Goal: Task Accomplishment & Management: Manage account settings

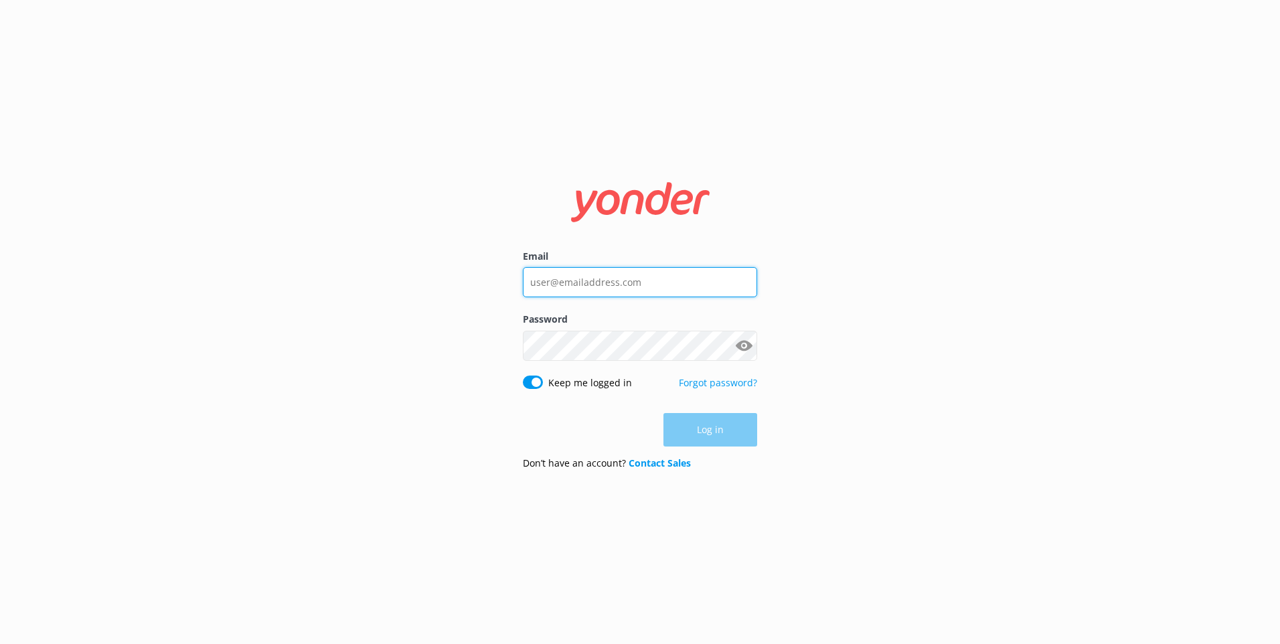
type input "[EMAIL_ADDRESS][DOMAIN_NAME]"
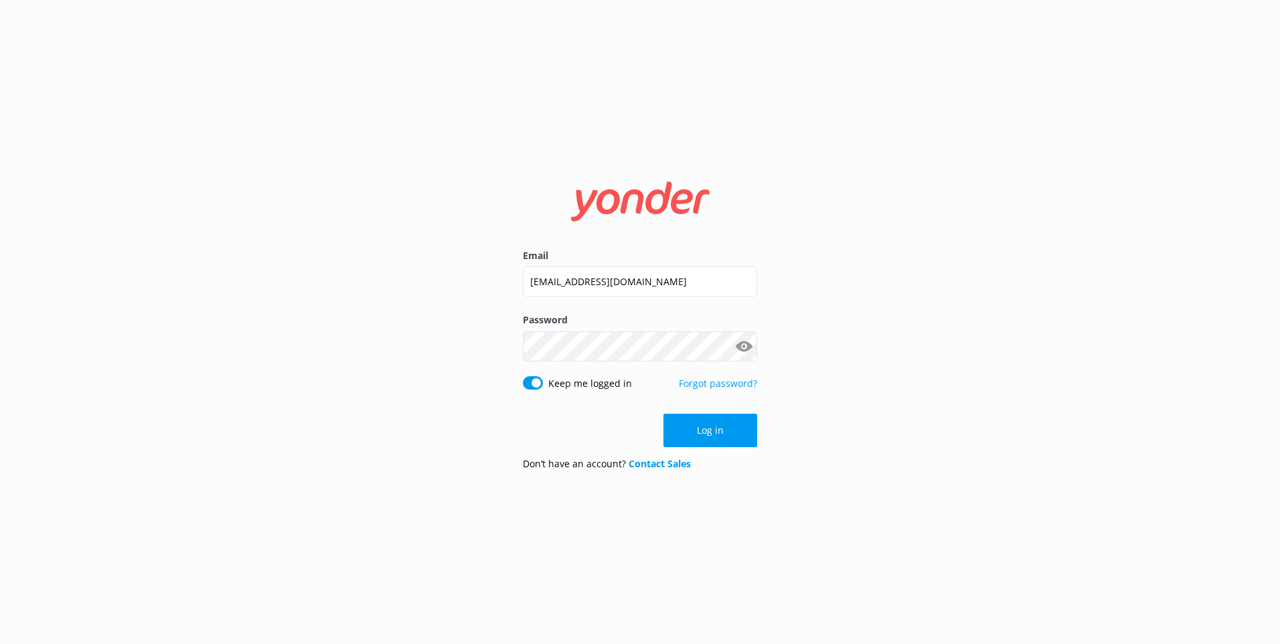
click at [712, 442] on div "Log in" at bounding box center [640, 430] width 234 height 33
click at [712, 442] on button "Log in" at bounding box center [710, 430] width 94 height 33
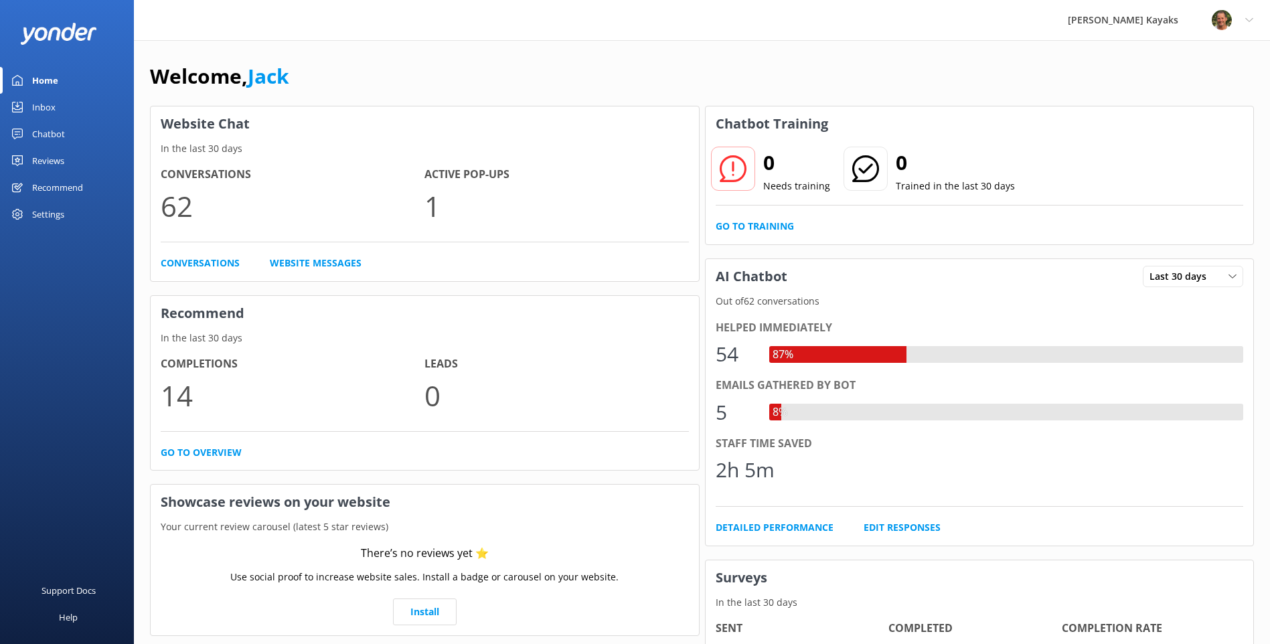
click at [59, 107] on link "Inbox" at bounding box center [67, 107] width 134 height 27
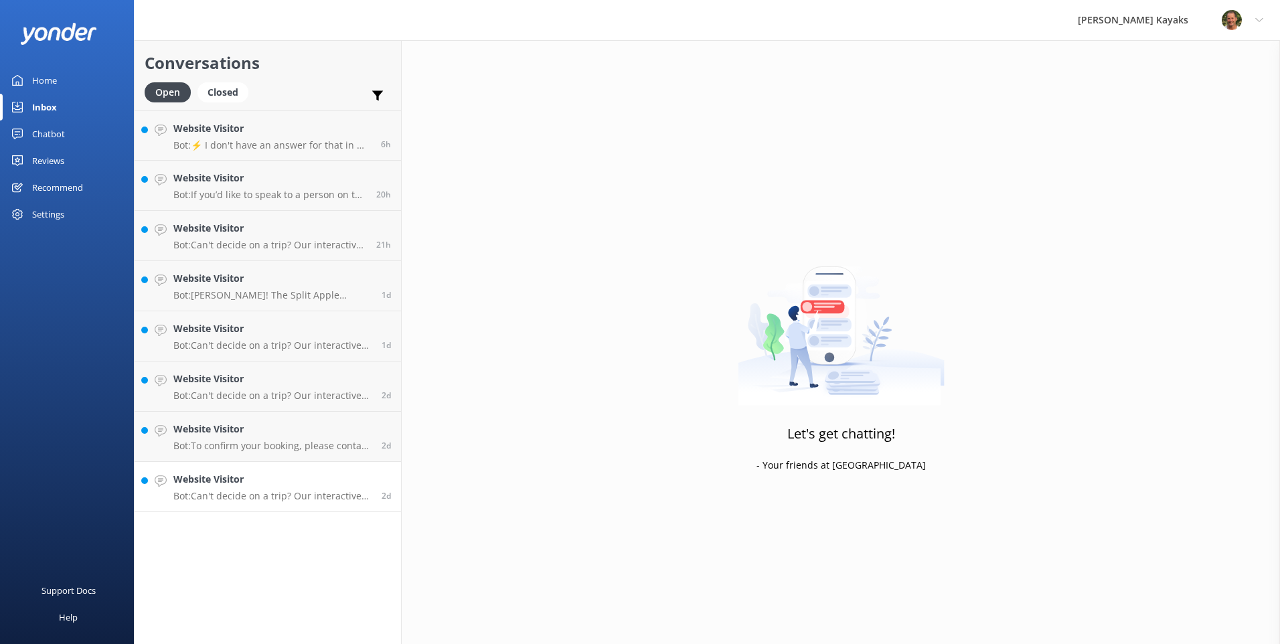
click at [272, 505] on link "Website Visitor Bot: Can't decide on a trip? Our interactive quiz can help reco…" at bounding box center [268, 487] width 266 height 50
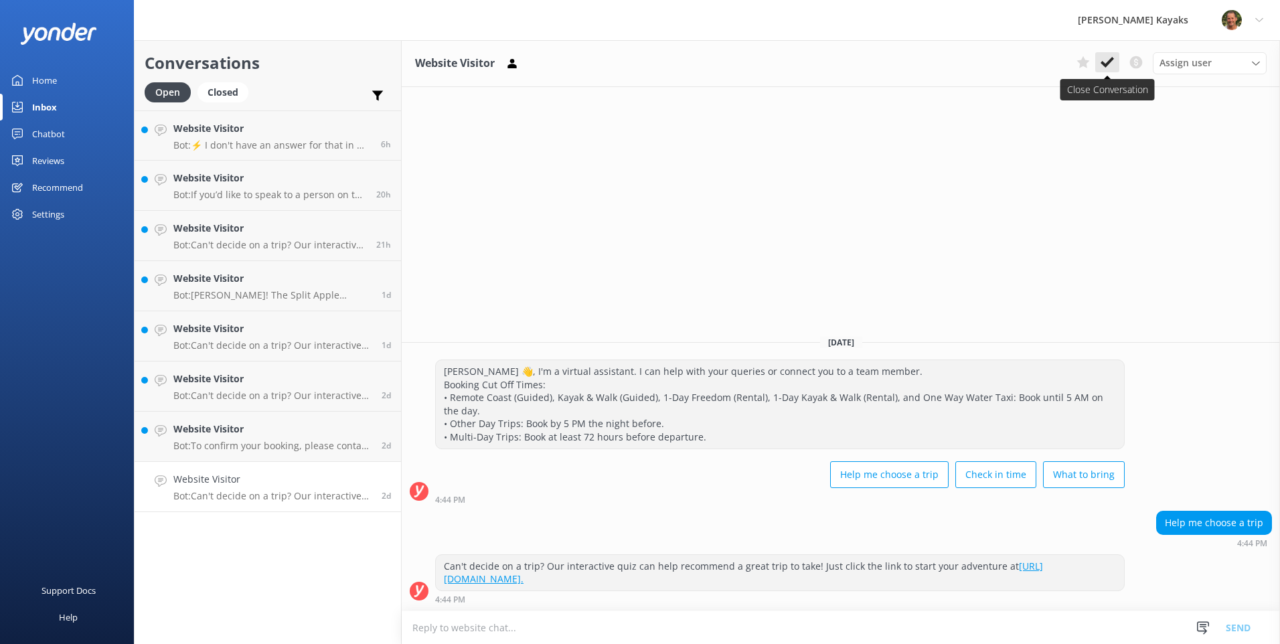
click at [1103, 62] on use at bounding box center [1107, 62] width 13 height 11
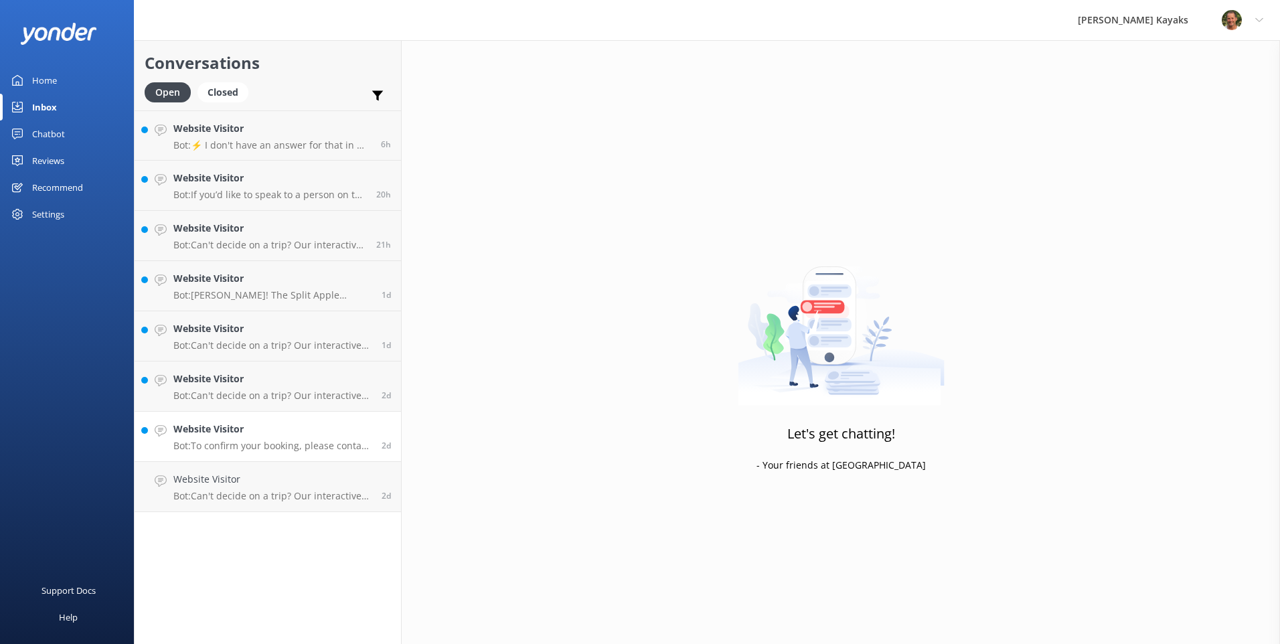
click at [198, 437] on div "Website Visitor Bot: To confirm your booking, please contact us with your confi…" at bounding box center [272, 436] width 198 height 29
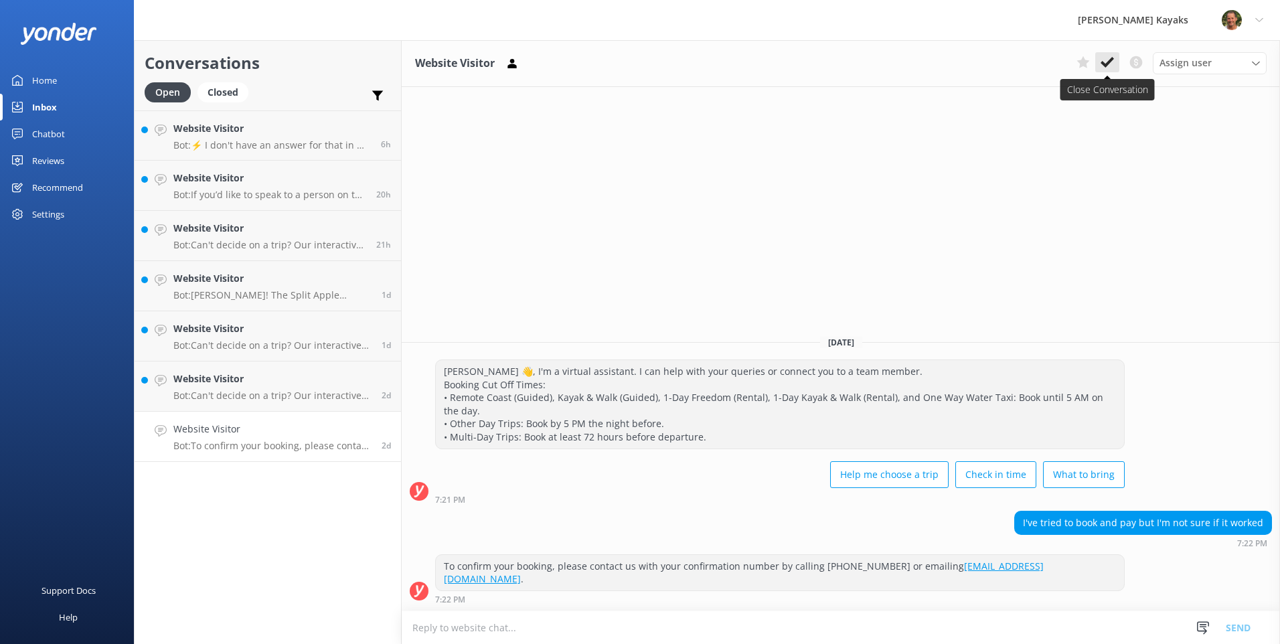
click at [1101, 62] on icon at bounding box center [1107, 62] width 13 height 13
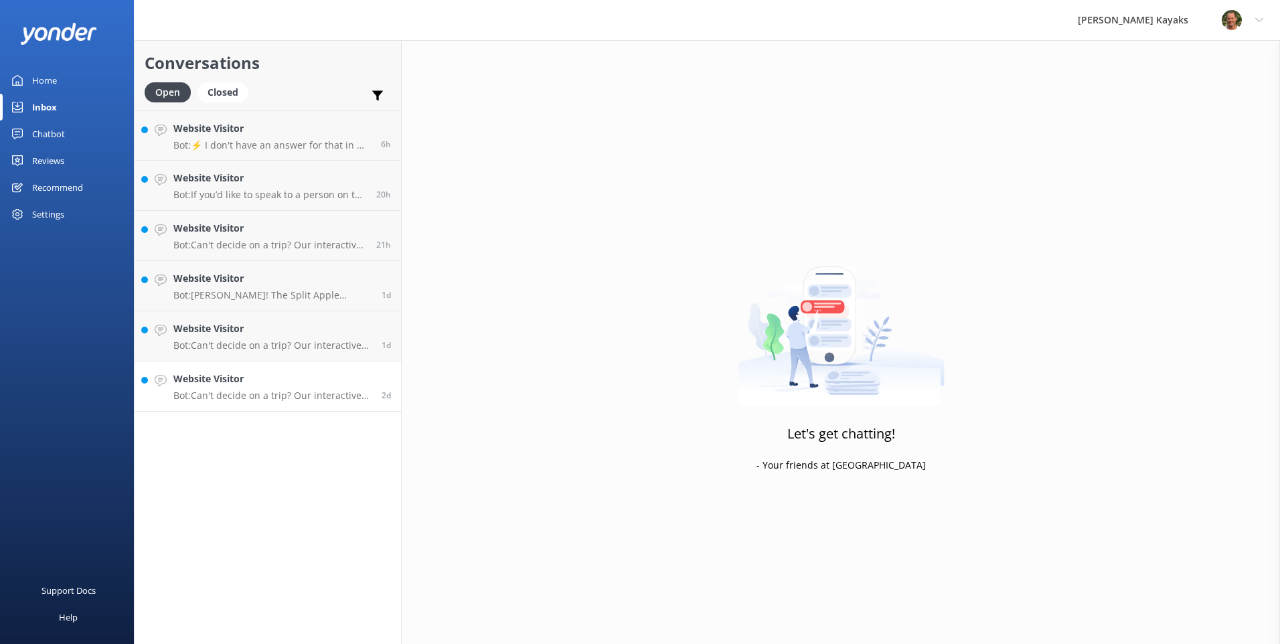
click at [185, 384] on h4 "Website Visitor" at bounding box center [272, 379] width 198 height 15
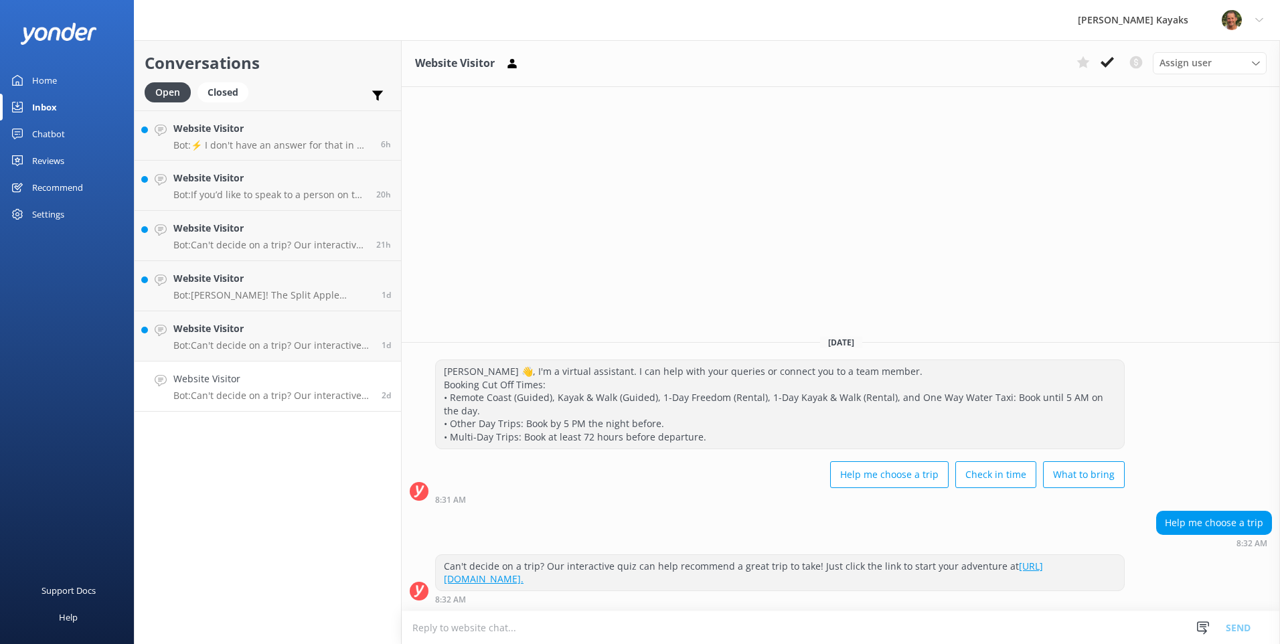
drag, startPoint x: 1111, startPoint y: 63, endPoint x: 718, endPoint y: 193, distance: 414.1
click at [1110, 63] on icon at bounding box center [1107, 62] width 13 height 13
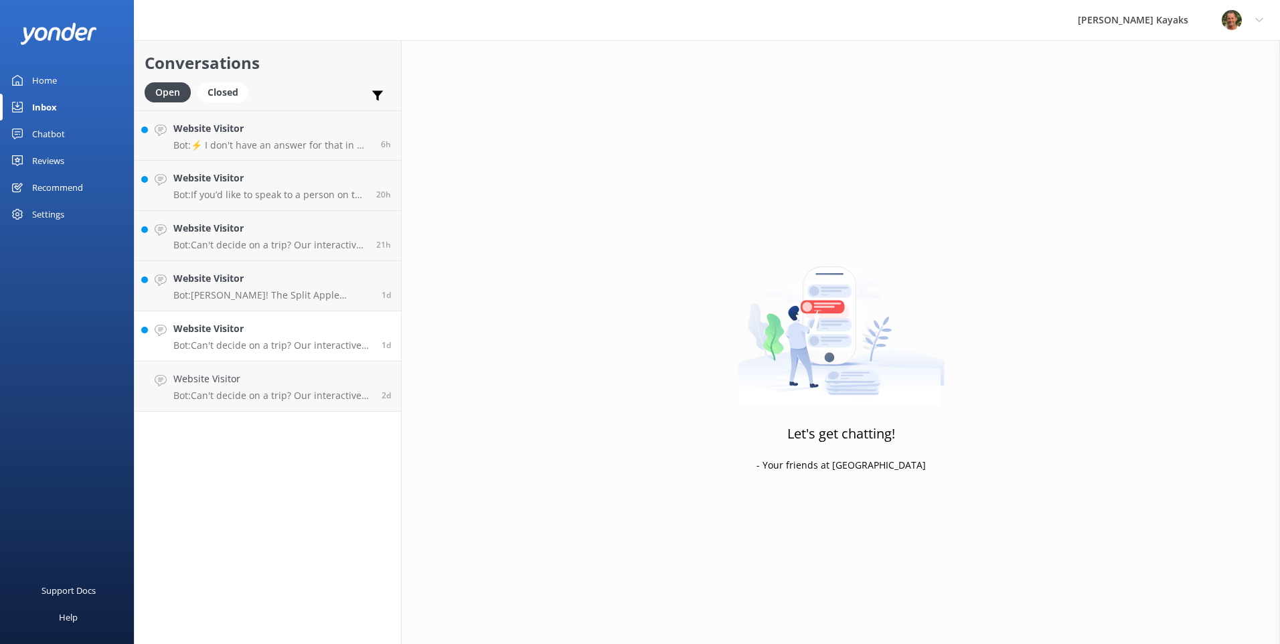
click at [230, 333] on h4 "Website Visitor" at bounding box center [272, 328] width 198 height 15
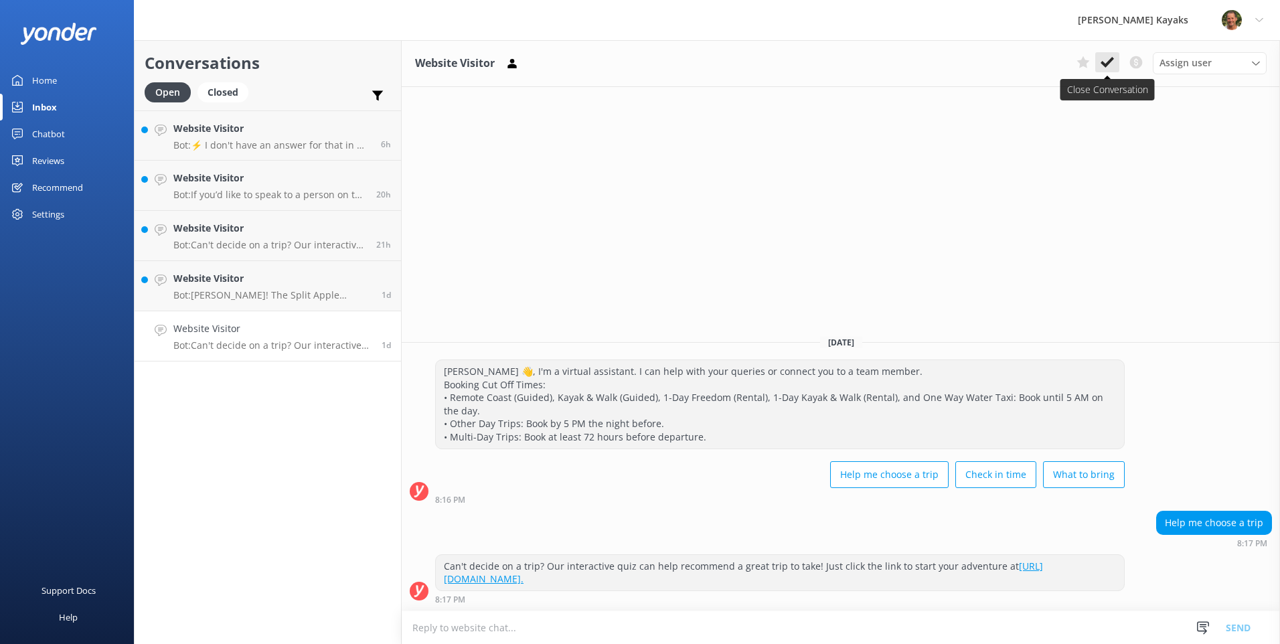
click at [1116, 68] on button at bounding box center [1107, 62] width 24 height 20
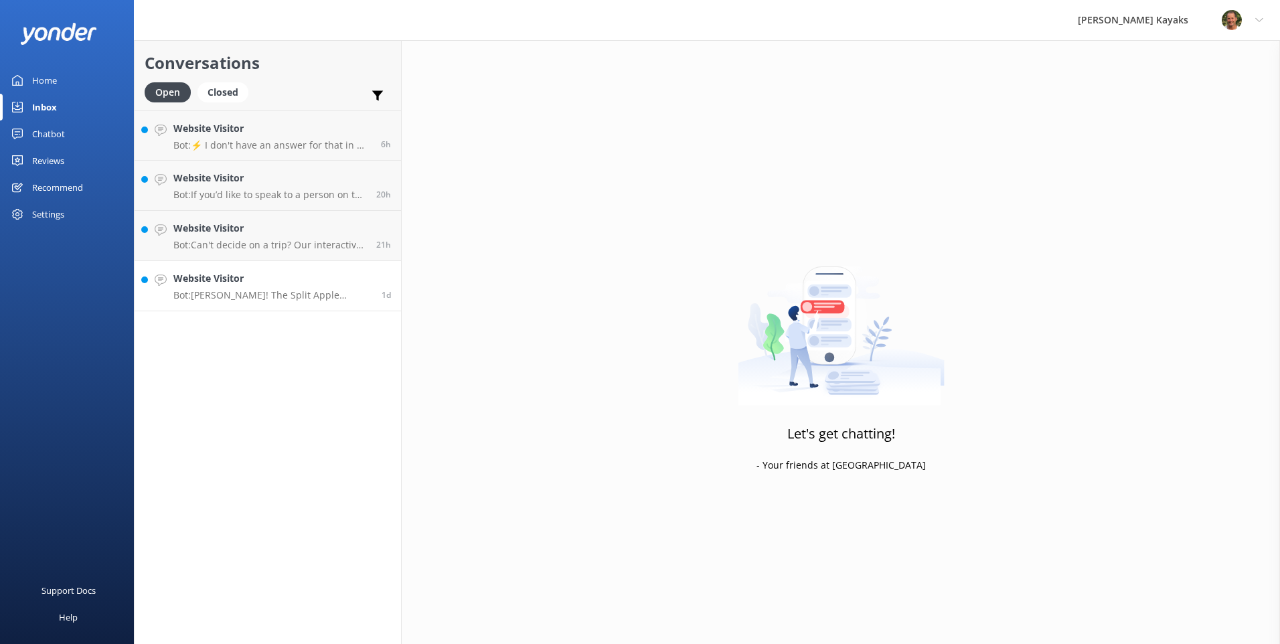
click at [276, 281] on h4 "Website Visitor" at bounding box center [272, 278] width 198 height 15
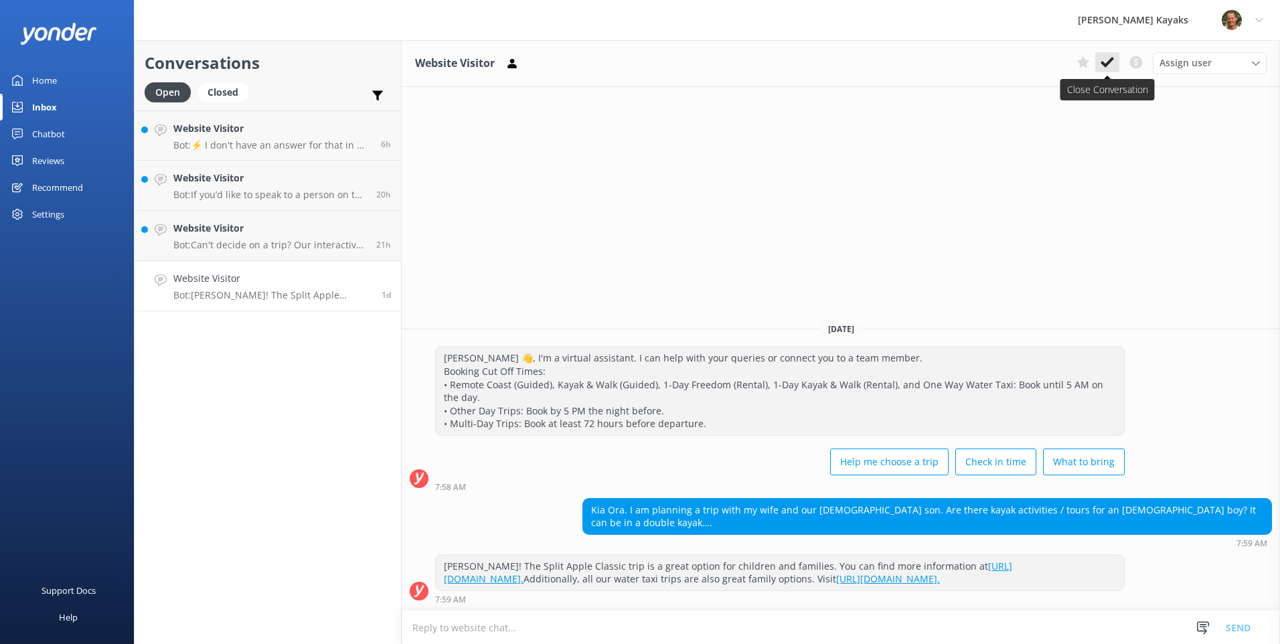
click at [1101, 58] on icon at bounding box center [1107, 62] width 13 height 13
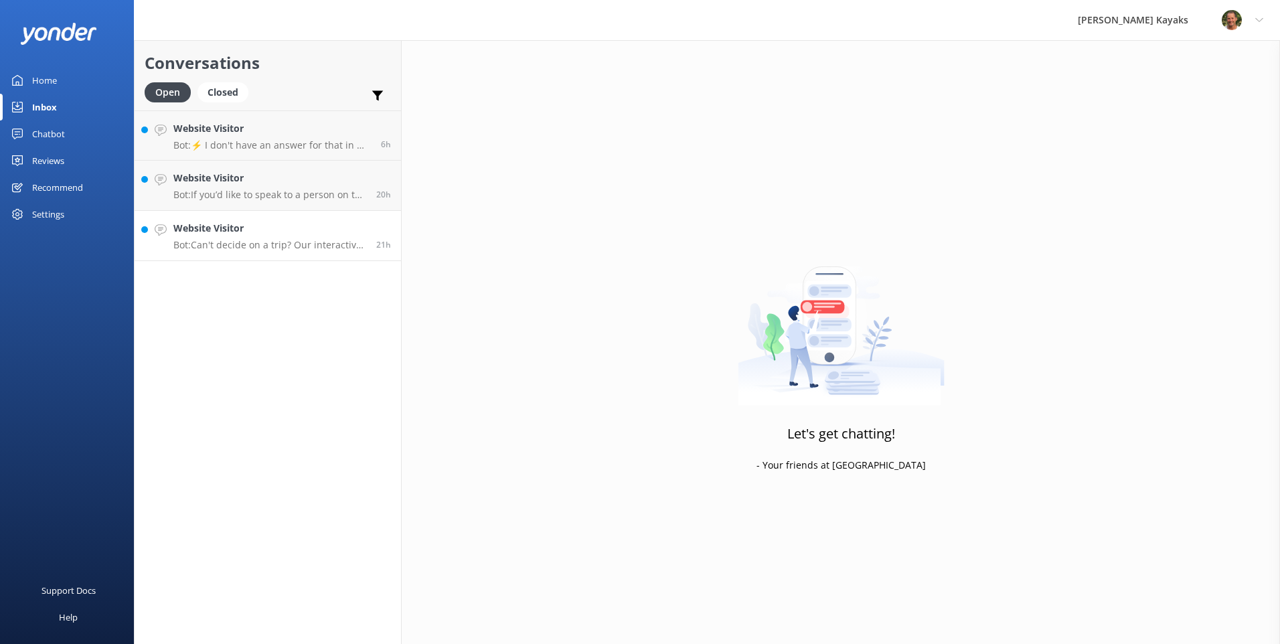
click at [177, 234] on h4 "Website Visitor" at bounding box center [269, 228] width 193 height 15
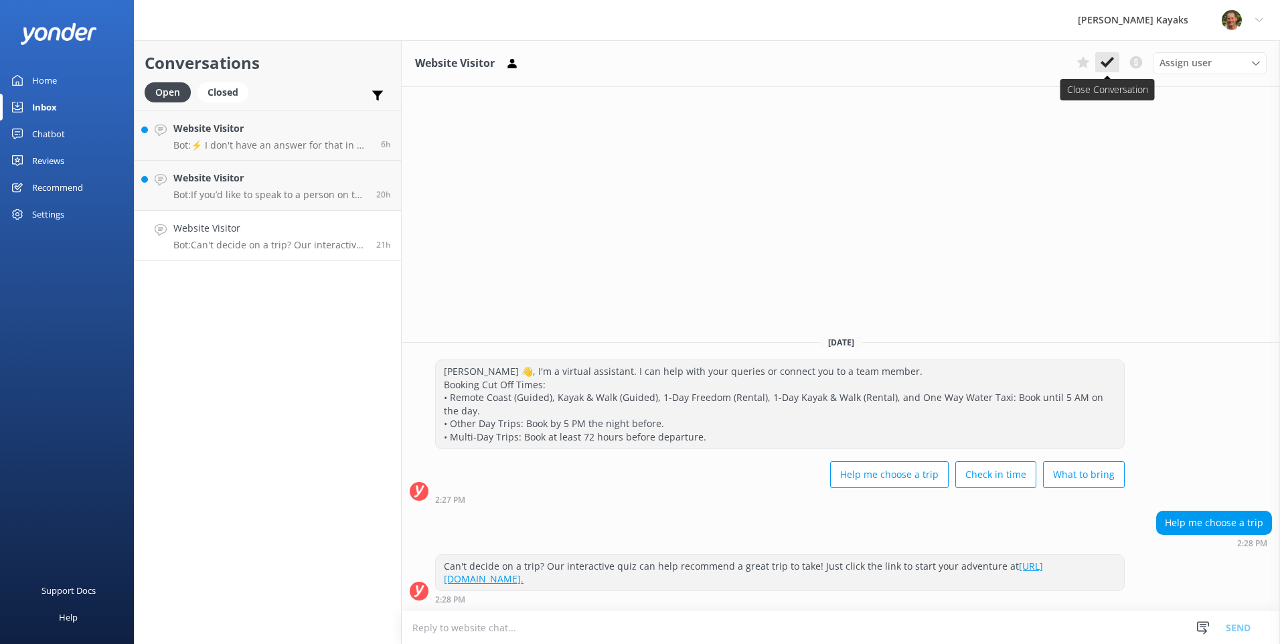
drag, startPoint x: 1105, startPoint y: 66, endPoint x: 832, endPoint y: 93, distance: 273.8
click at [1104, 66] on icon at bounding box center [1107, 62] width 13 height 13
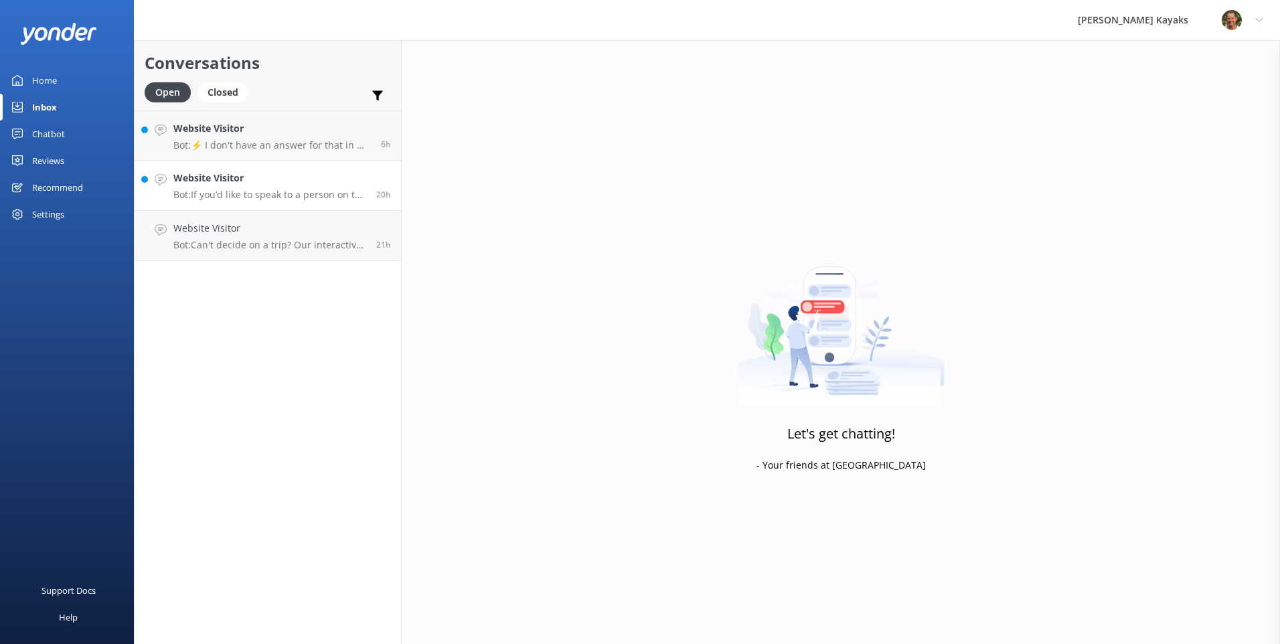
click at [246, 182] on h4 "Website Visitor" at bounding box center [269, 178] width 193 height 15
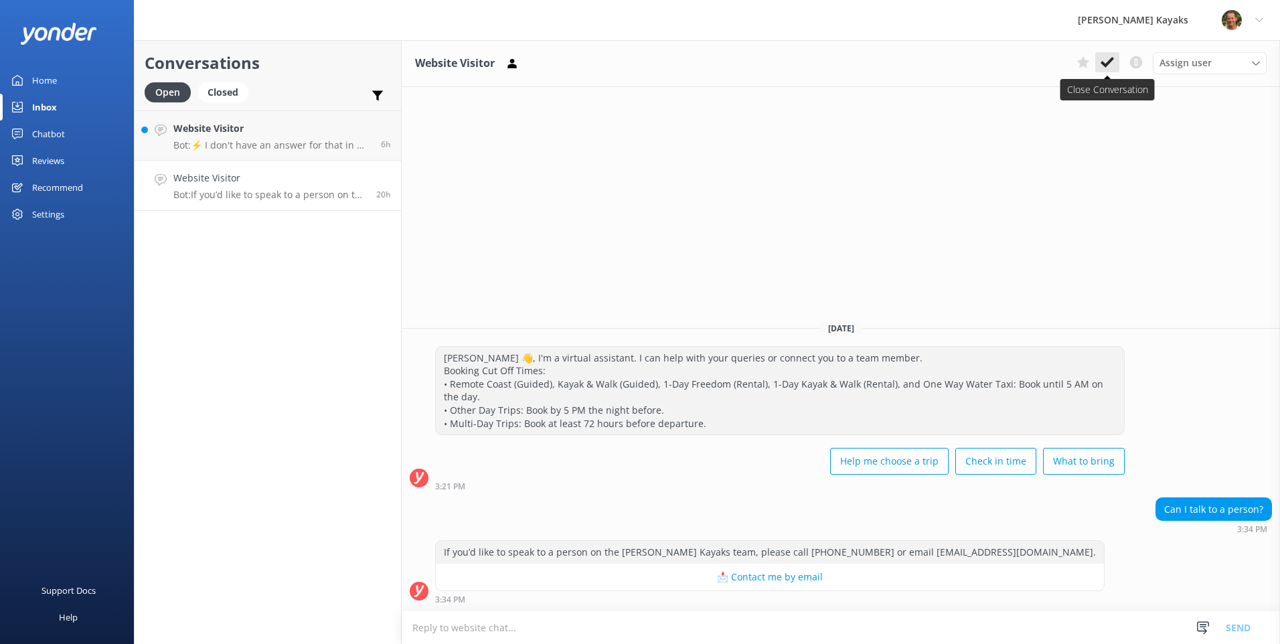
click at [1105, 60] on icon at bounding box center [1107, 62] width 13 height 13
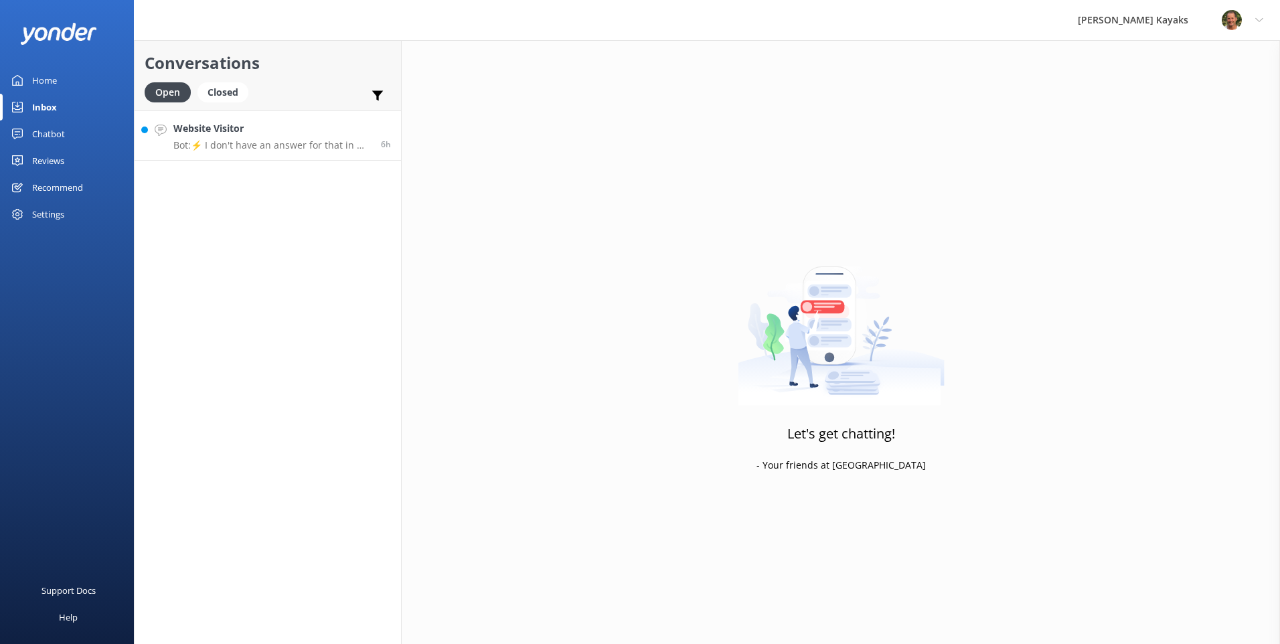
click at [248, 153] on link "Website Visitor Bot: ⚡ I don't have an answer for that in my knowledge base. Pl…" at bounding box center [268, 135] width 266 height 50
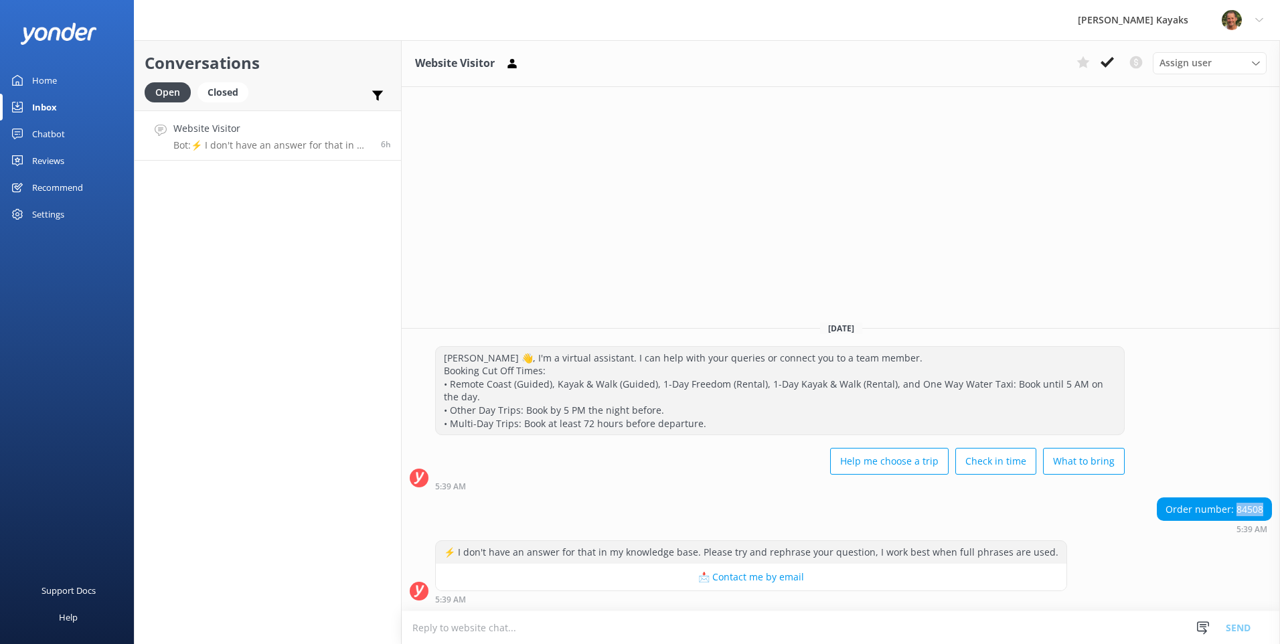
drag, startPoint x: 1239, startPoint y: 509, endPoint x: 1261, endPoint y: 504, distance: 23.4
click at [1261, 504] on div "Order number: 84508" at bounding box center [1215, 509] width 114 height 23
copy div "84508"
drag, startPoint x: 1111, startPoint y: 62, endPoint x: 1069, endPoint y: 93, distance: 51.7
click at [1111, 62] on icon at bounding box center [1107, 62] width 13 height 13
